Goal: Find specific page/section: Find specific page/section

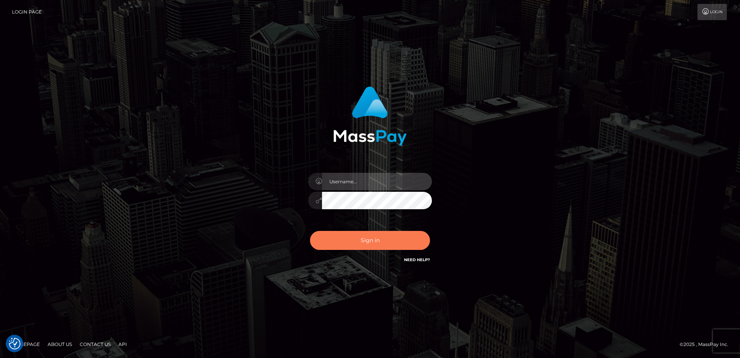
type input "alice.of"
click at [392, 241] on button "Sign in" at bounding box center [370, 240] width 120 height 19
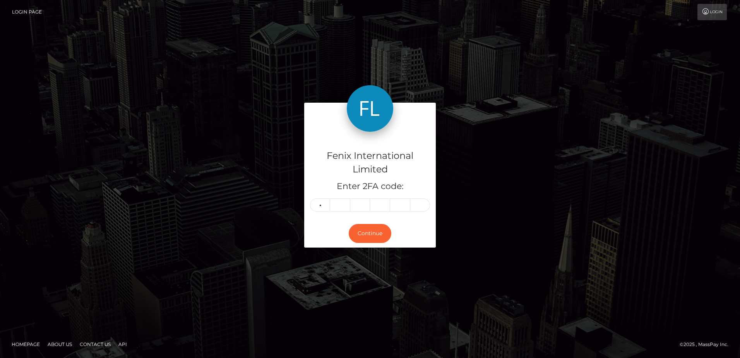
type input "9"
type input "4"
type input "9"
type input "5"
type input "4"
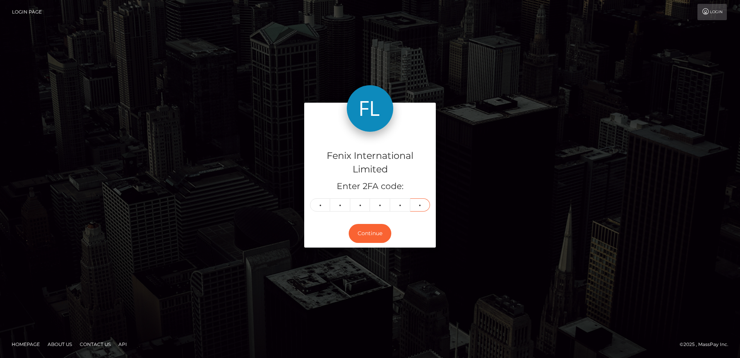
type input "1"
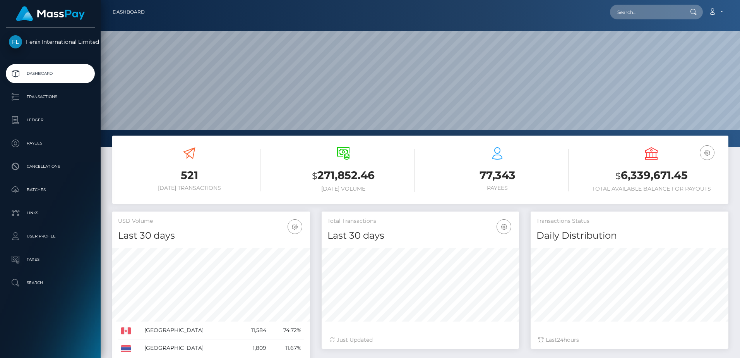
scroll to position [137, 197]
click at [640, 16] on input "text" at bounding box center [646, 12] width 73 height 15
paste input "77827461"
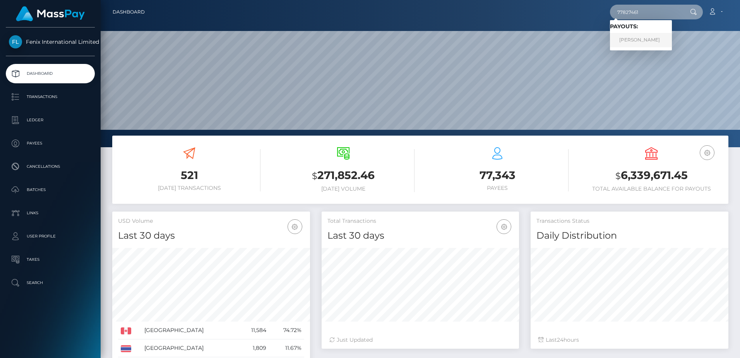
type input "77827461"
click at [640, 38] on link "Claudine Charmaine Neethling" at bounding box center [641, 40] width 62 height 14
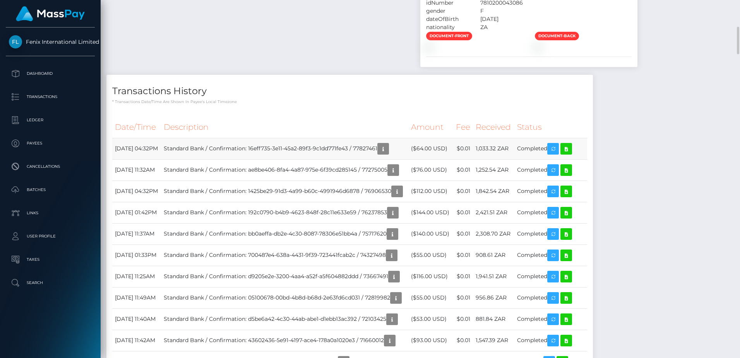
scroll to position [93, 197]
click at [571, 154] on icon at bounding box center [565, 149] width 9 height 10
